Goal: Navigation & Orientation: Find specific page/section

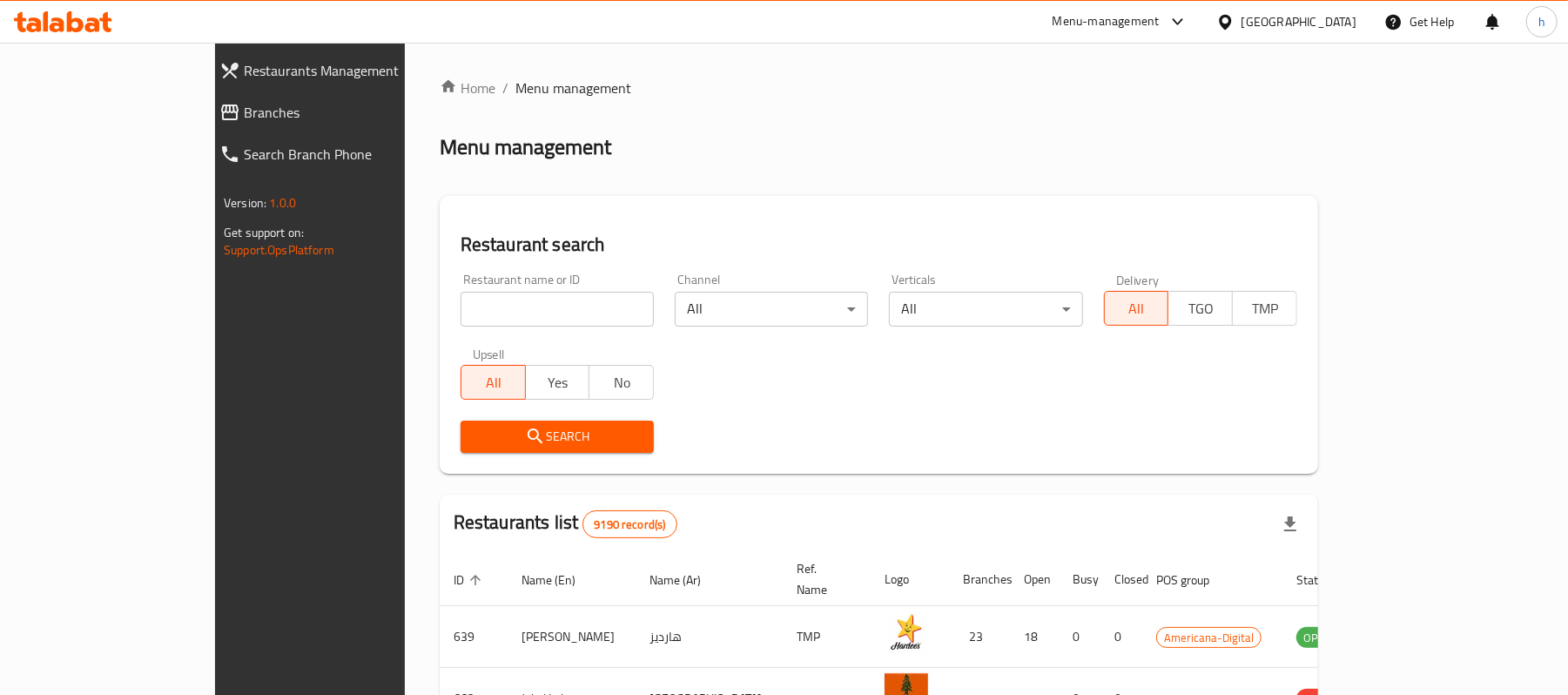
drag, startPoint x: 26, startPoint y: 99, endPoint x: 36, endPoint y: 102, distance: 10.4
click at [205, 99] on link "Branches" at bounding box center [341, 112] width 272 height 42
click at [244, 109] on span "Branches" at bounding box center [353, 112] width 220 height 21
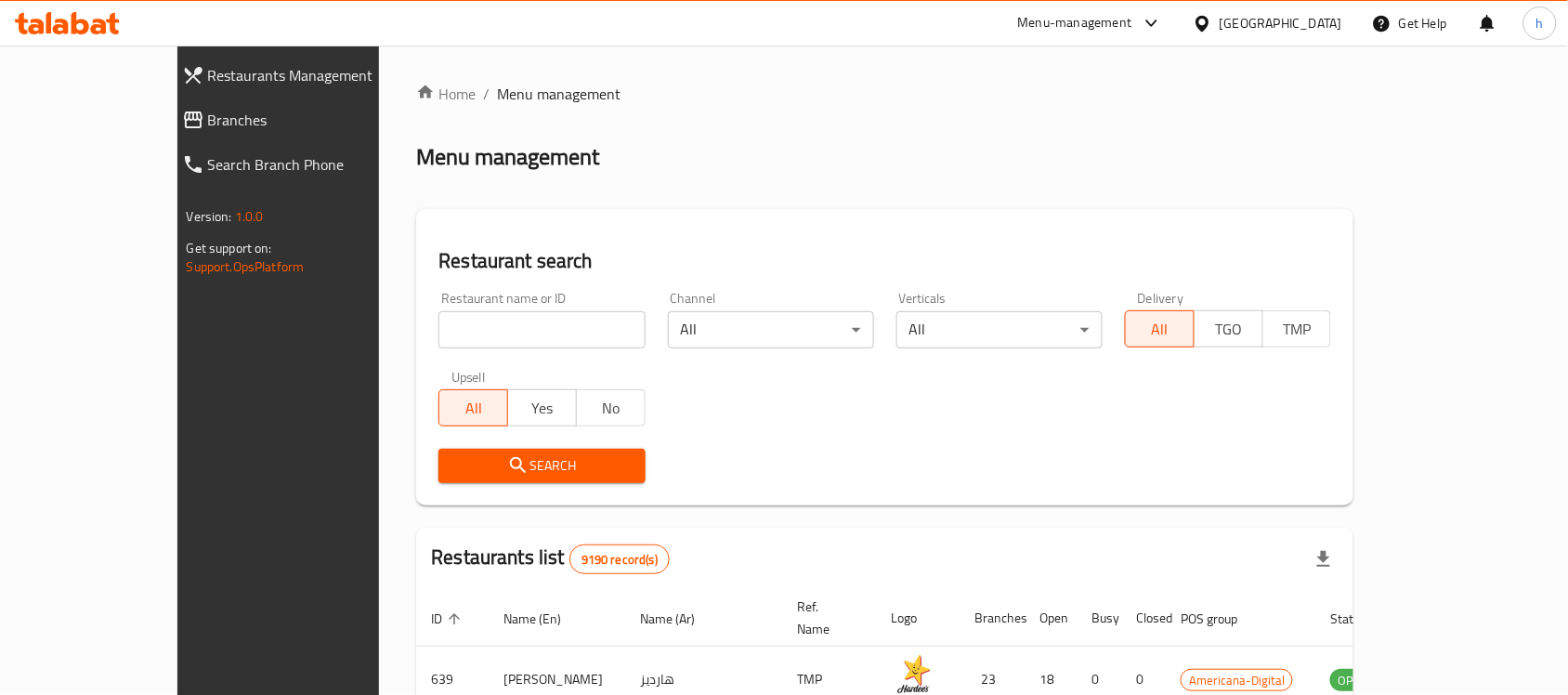
click at [209, 118] on span "Branches" at bounding box center [317, 120] width 216 height 22
drag, startPoint x: 66, startPoint y: 113, endPoint x: 119, endPoint y: 86, distance: 59.5
click at [209, 113] on span "Branches" at bounding box center [317, 120] width 216 height 22
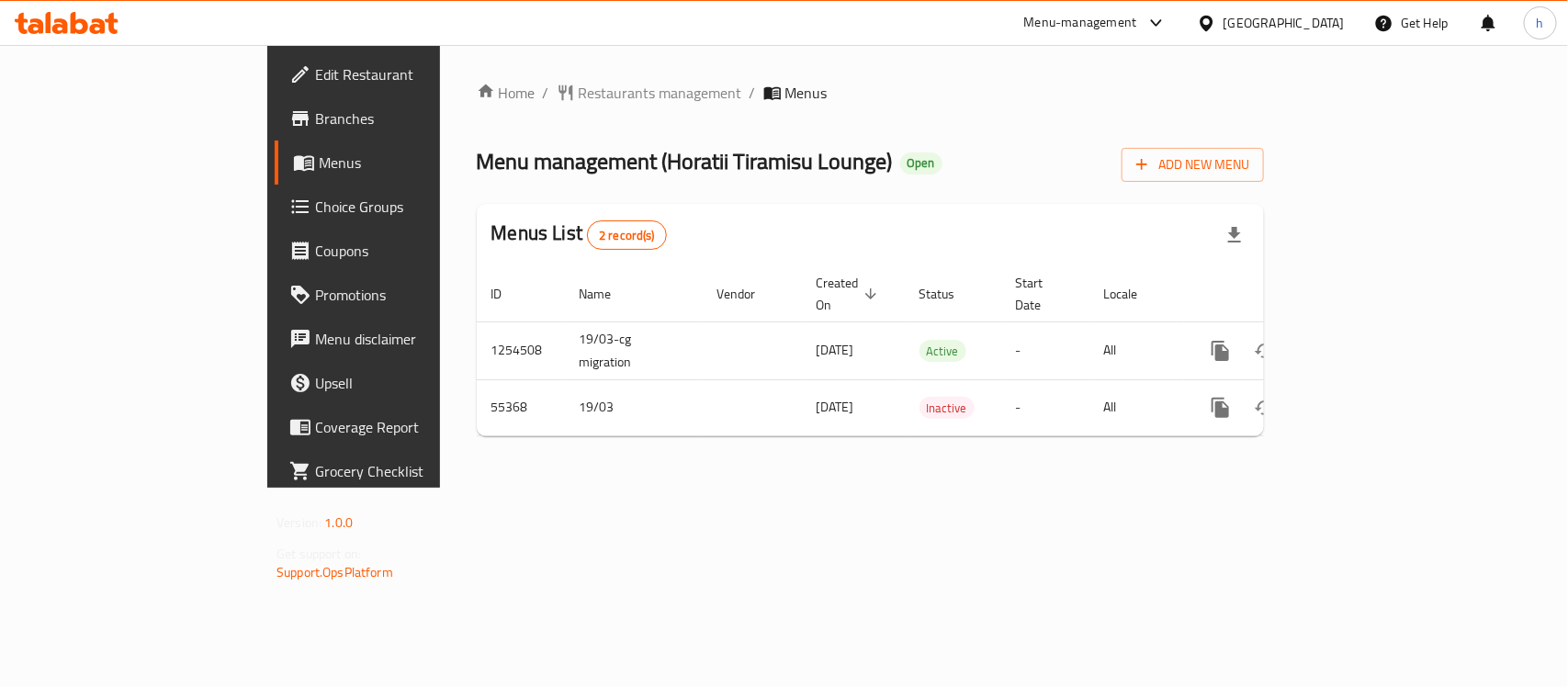
click at [315, 64] on span "Edit Restaurant" at bounding box center [414, 74] width 200 height 22
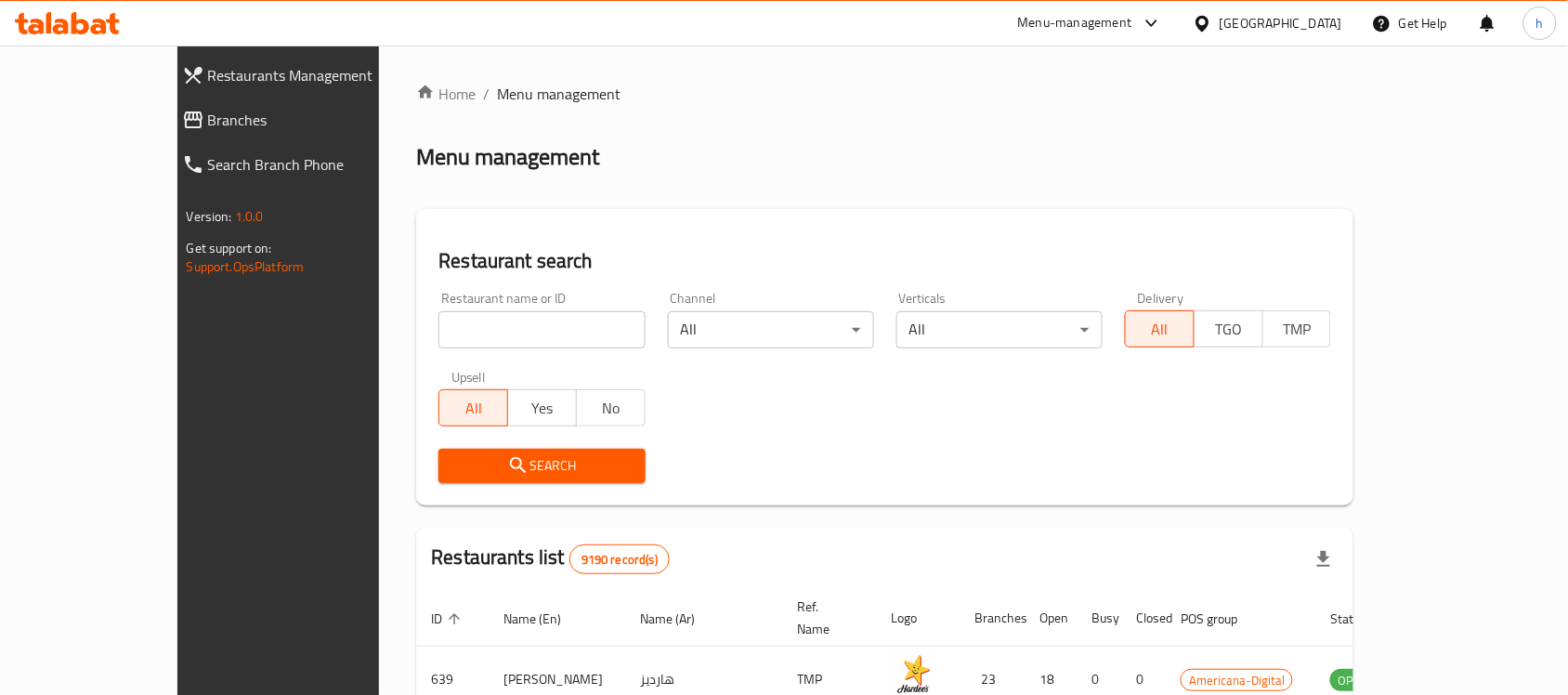
click at [209, 114] on span "Branches" at bounding box center [317, 120] width 216 height 22
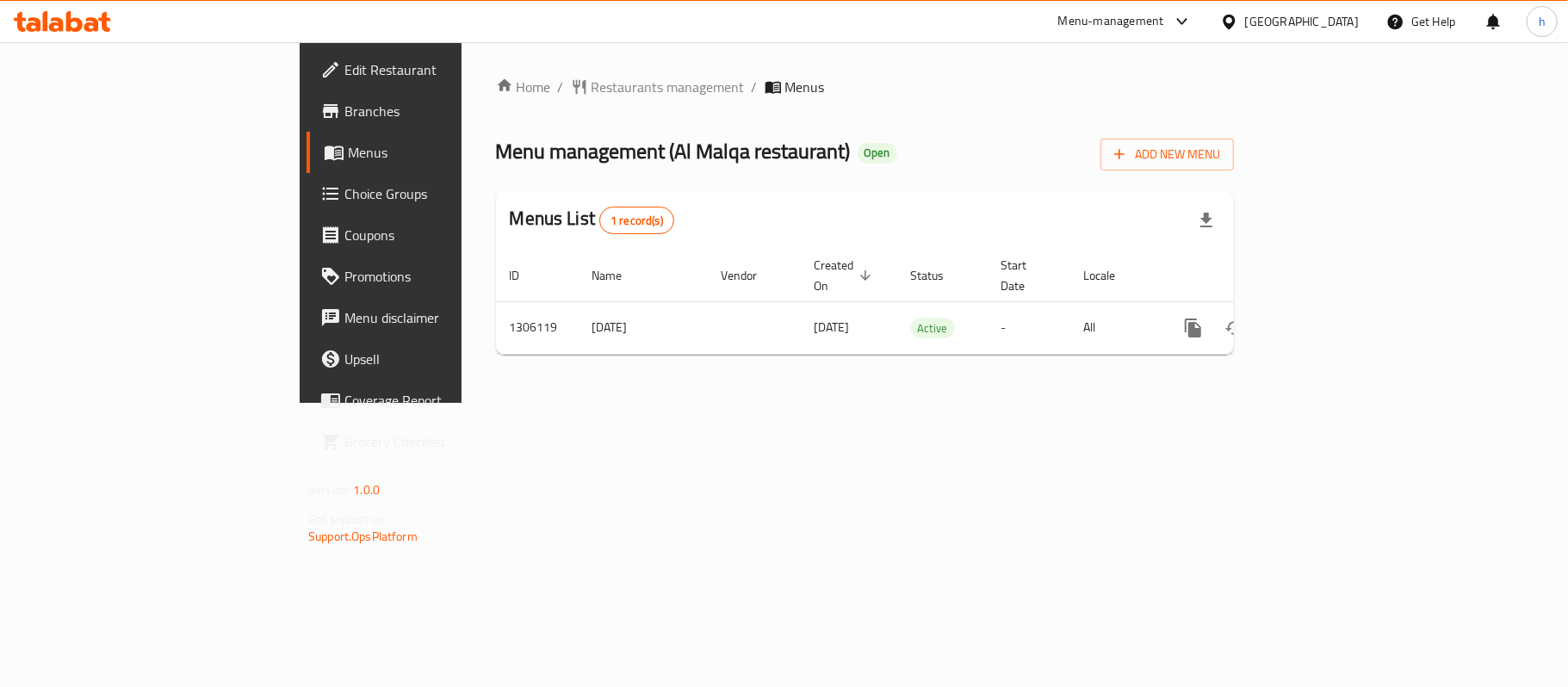
click at [50, 15] on icon at bounding box center [63, 21] width 98 height 20
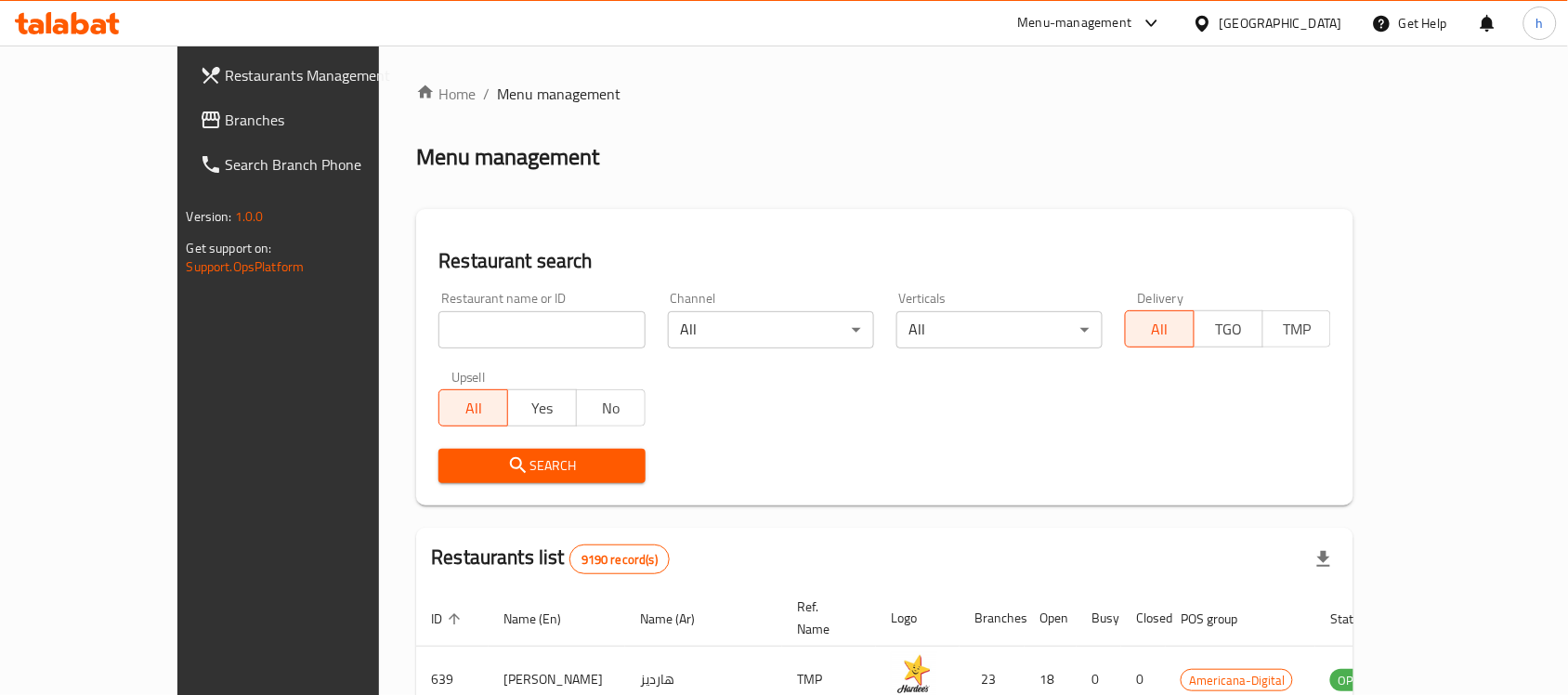
click at [226, 118] on span "Branches" at bounding box center [325, 120] width 199 height 22
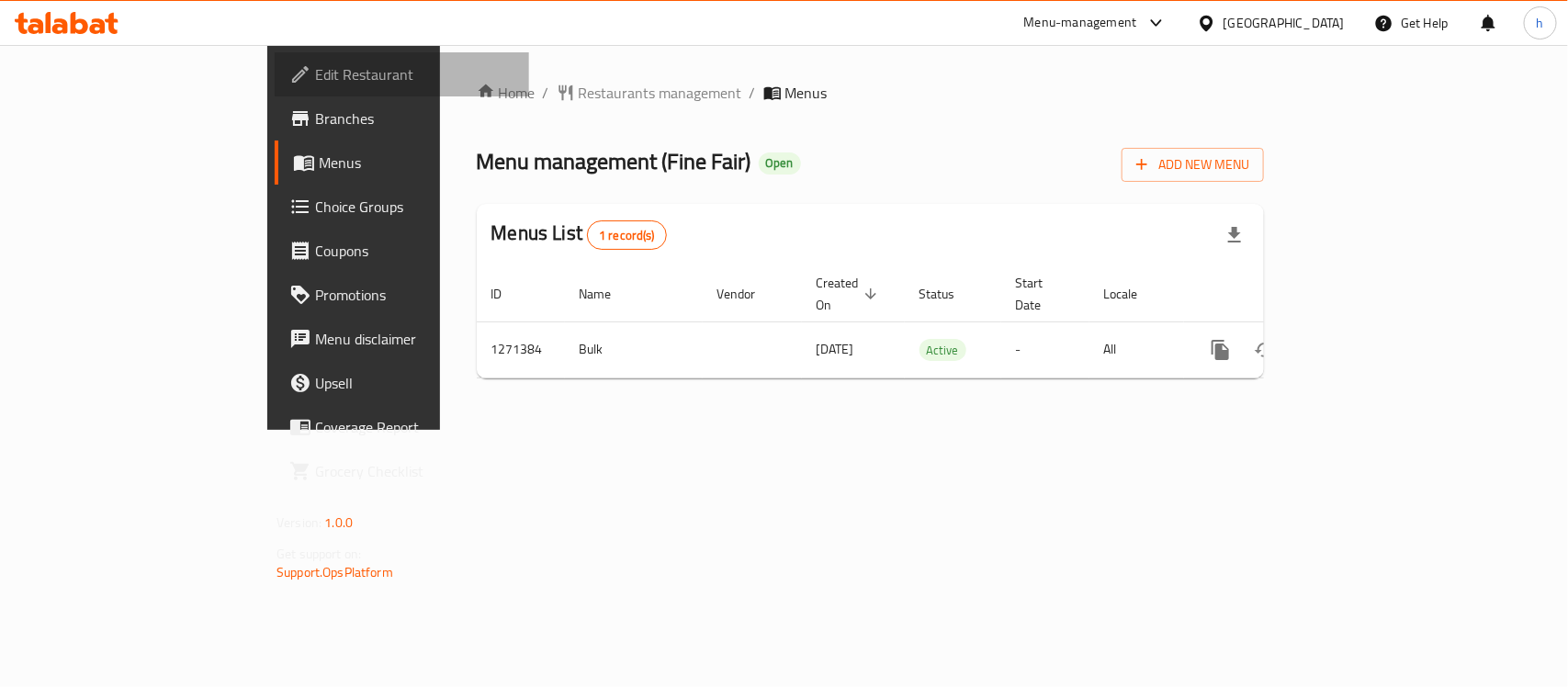
click at [315, 76] on span "Edit Restaurant" at bounding box center [414, 74] width 200 height 22
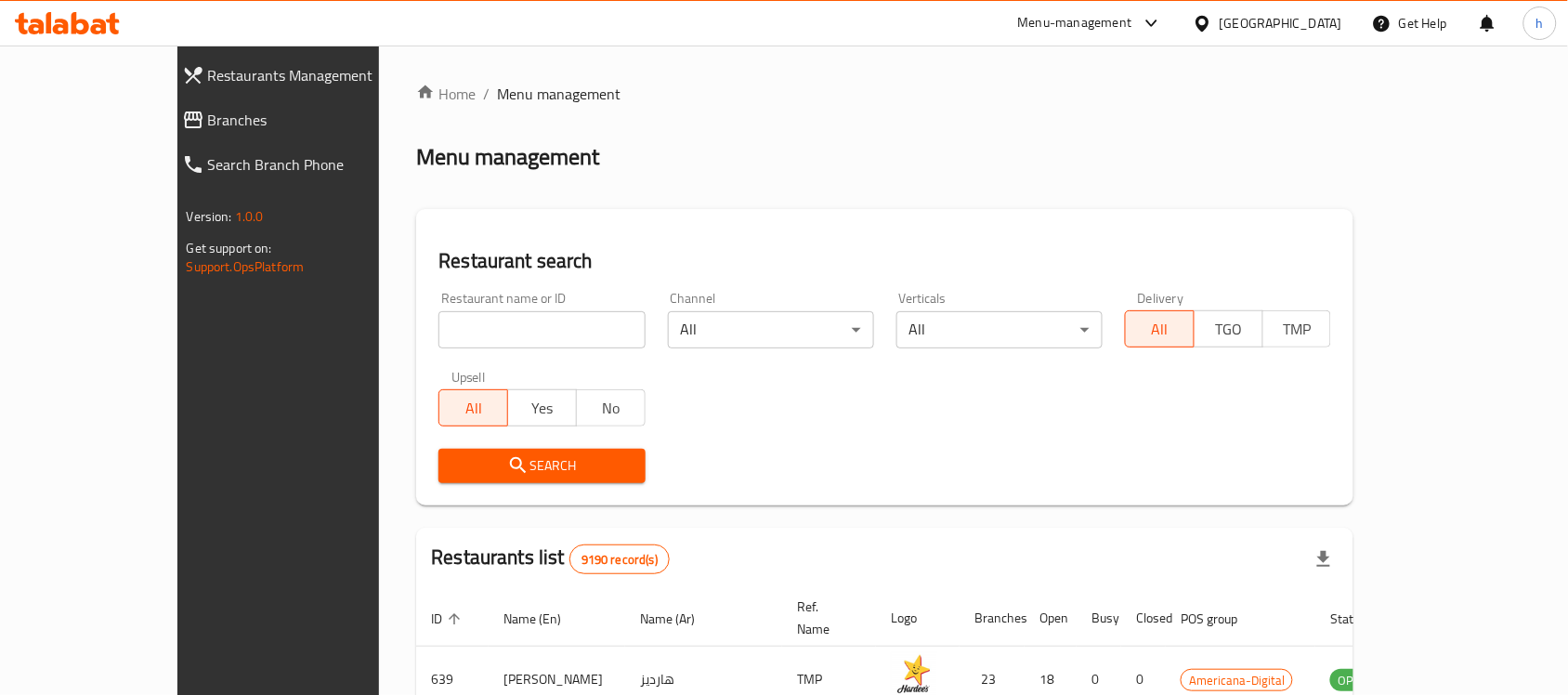
drag, startPoint x: 81, startPoint y: 119, endPoint x: 146, endPoint y: 57, distance: 89.8
click at [209, 119] on span "Branches" at bounding box center [317, 120] width 216 height 22
click at [209, 122] on span "Branches" at bounding box center [317, 120] width 216 height 22
click at [209, 127] on span "Branches" at bounding box center [317, 120] width 216 height 22
drag, startPoint x: 76, startPoint y: 117, endPoint x: 128, endPoint y: 77, distance: 65.6
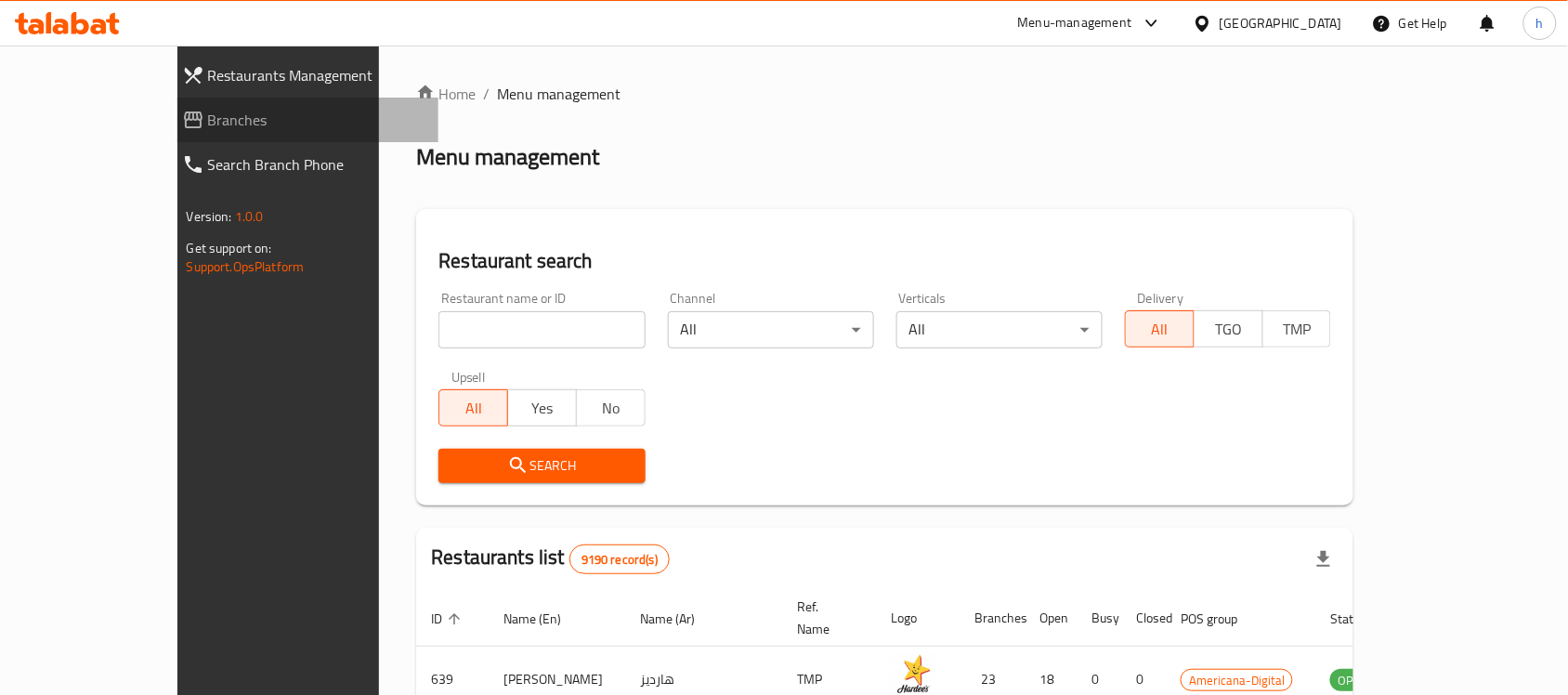
click at [209, 114] on span "Branches" at bounding box center [317, 120] width 216 height 22
click at [167, 98] on link "Branches" at bounding box center [303, 120] width 273 height 45
